Goal: Check status: Check status

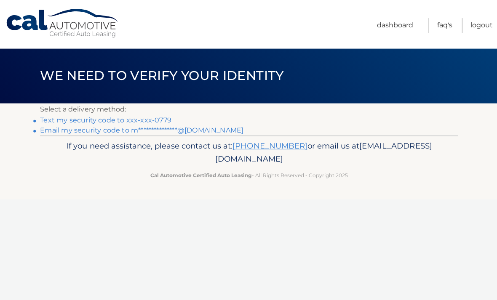
click at [80, 120] on link "Text my security code to xxx-xxx-0779" at bounding box center [105, 120] width 131 height 8
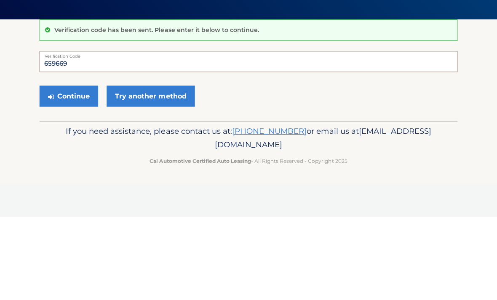
type input "659669"
click at [83, 169] on button "Continue" at bounding box center [69, 179] width 59 height 21
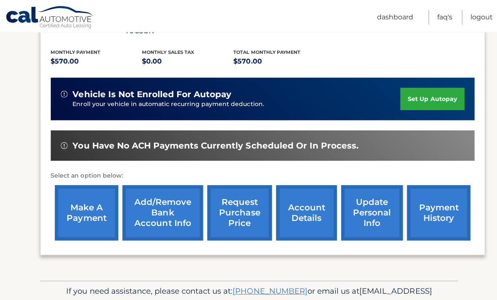
scroll to position [178, 0]
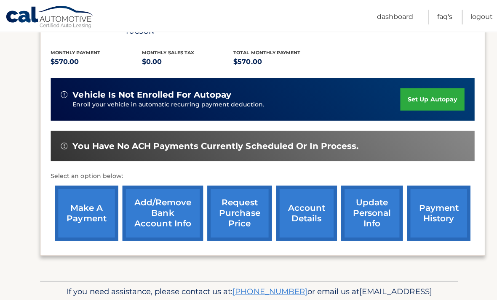
click at [250, 213] on link "request purchase price" at bounding box center [239, 212] width 64 height 55
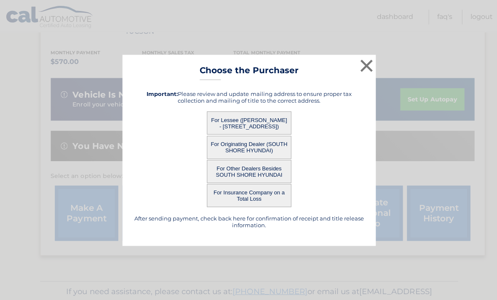
click at [257, 132] on button "For Lessee ([PERSON_NAME] - [STREET_ADDRESS])" at bounding box center [248, 122] width 84 height 23
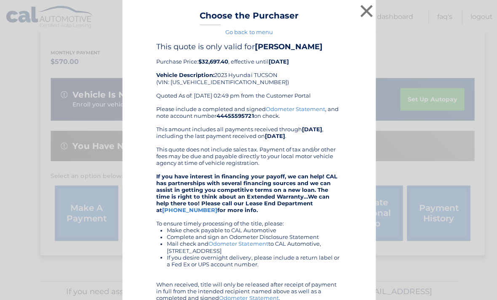
click at [367, 8] on button "×" at bounding box center [365, 11] width 17 height 17
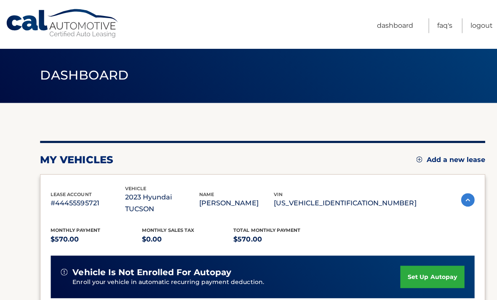
scroll to position [0, 0]
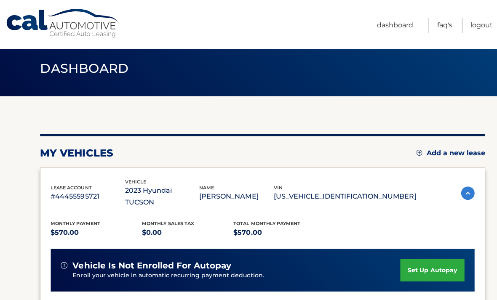
click at [370, 190] on p "[US_VEHICLE_IDENTIFICATION_NUMBER]" at bounding box center [344, 196] width 142 height 12
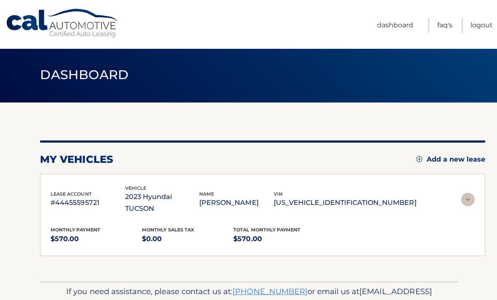
scroll to position [0, 0]
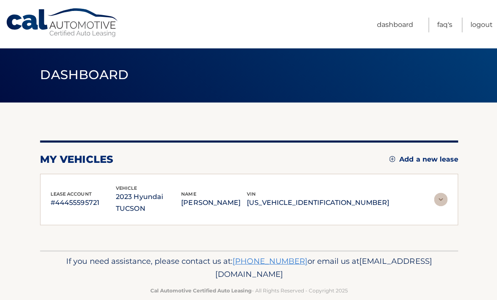
click at [344, 200] on p "[US_VEHICLE_IDENTIFICATION_NUMBER]" at bounding box center [317, 203] width 142 height 12
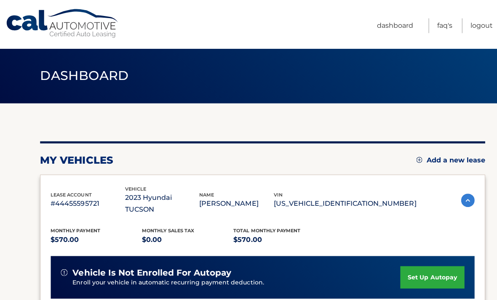
scroll to position [0, 0]
